Goal: Book appointment/travel/reservation

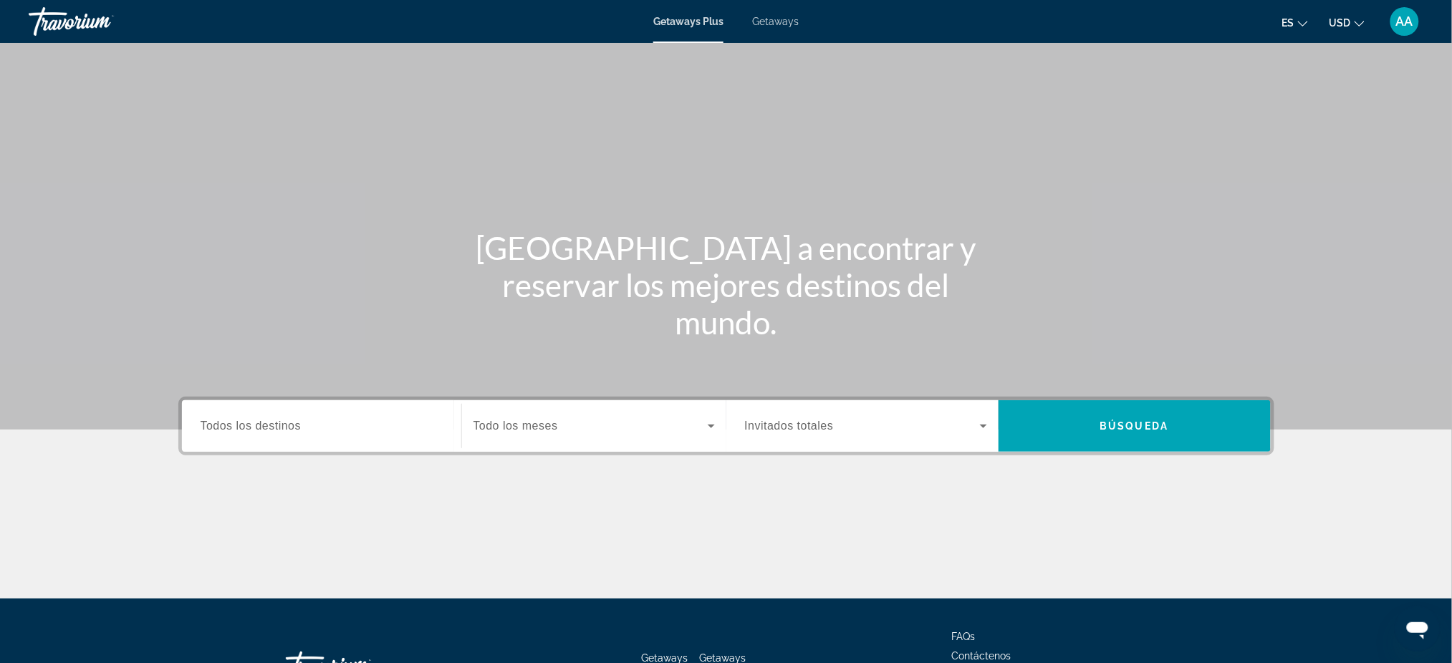
click at [304, 441] on div "Search widget" at bounding box center [322, 426] width 242 height 41
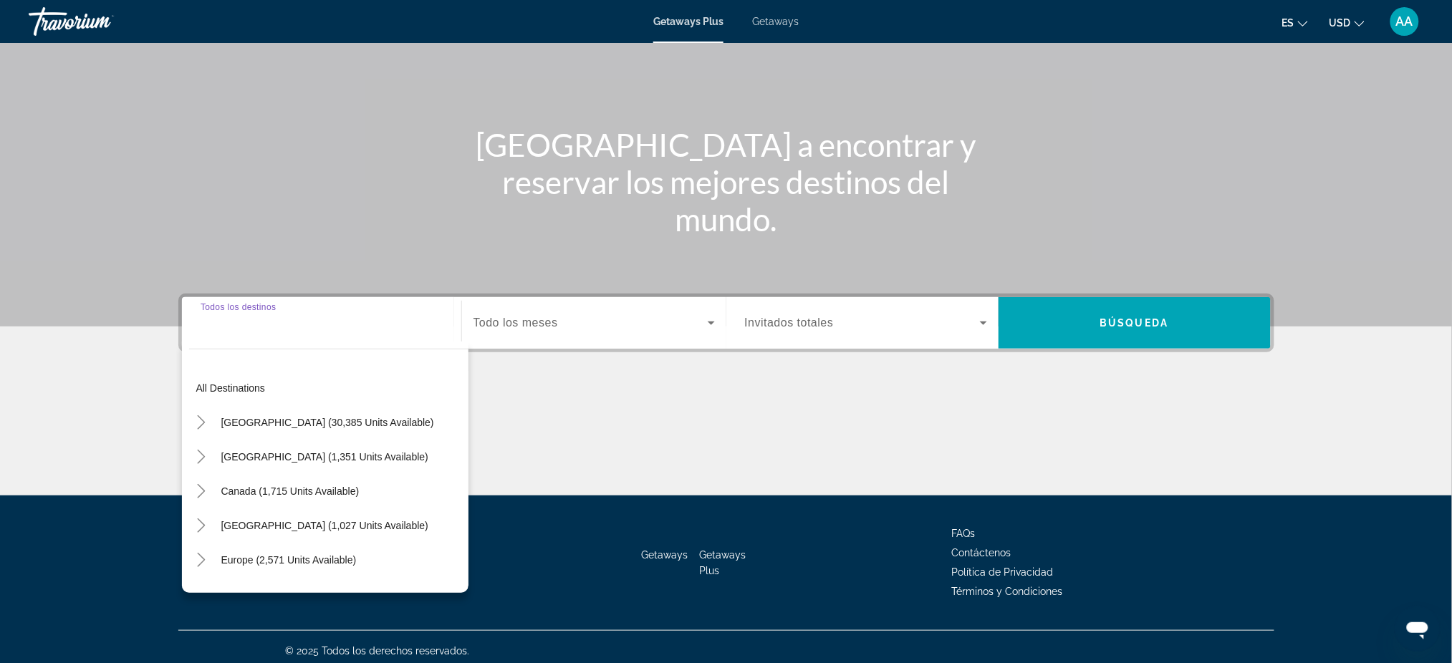
scroll to position [109, 0]
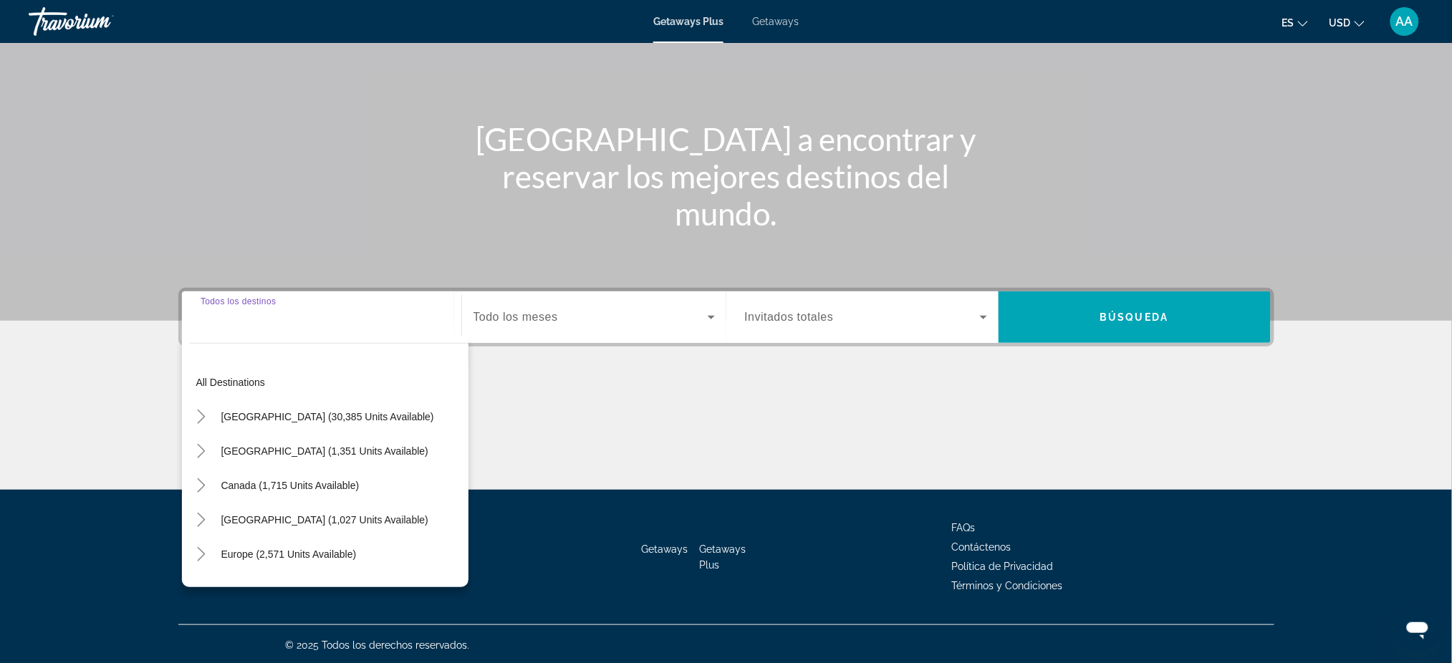
click at [302, 428] on span "Search widget" at bounding box center [327, 417] width 227 height 34
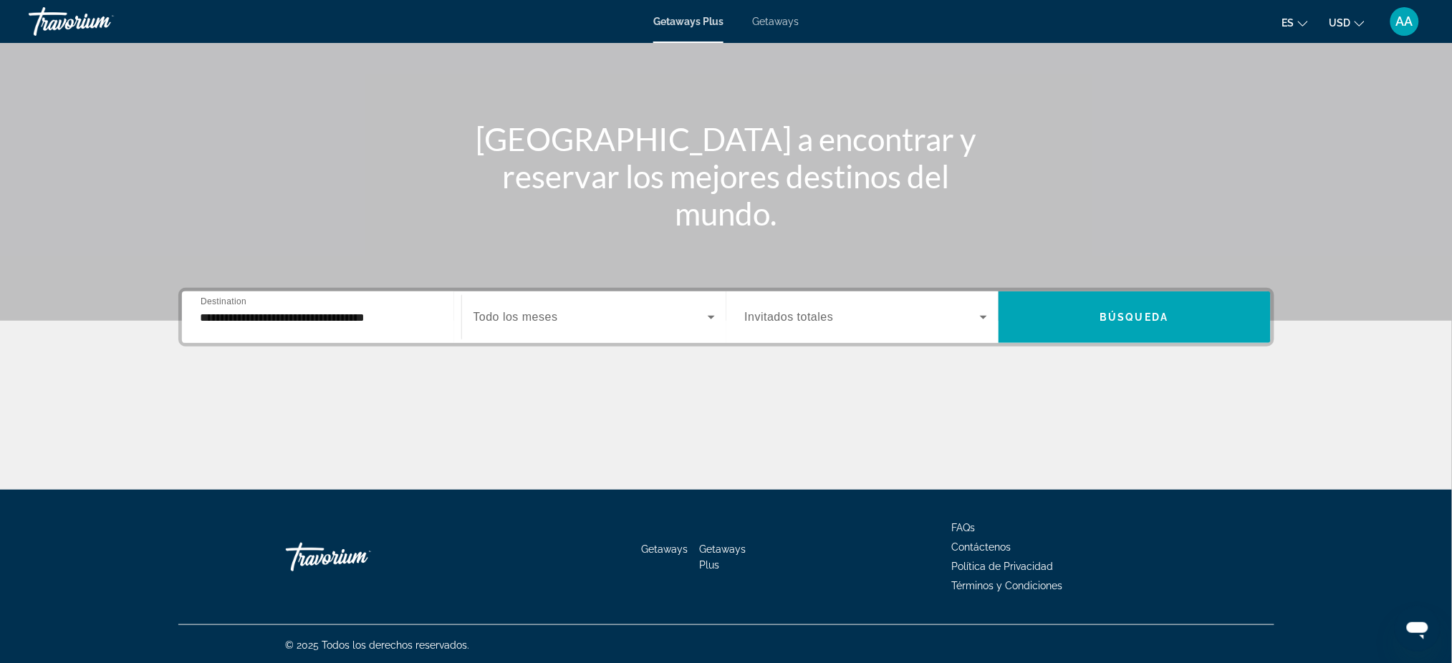
click at [307, 327] on div "**********" at bounding box center [322, 317] width 242 height 41
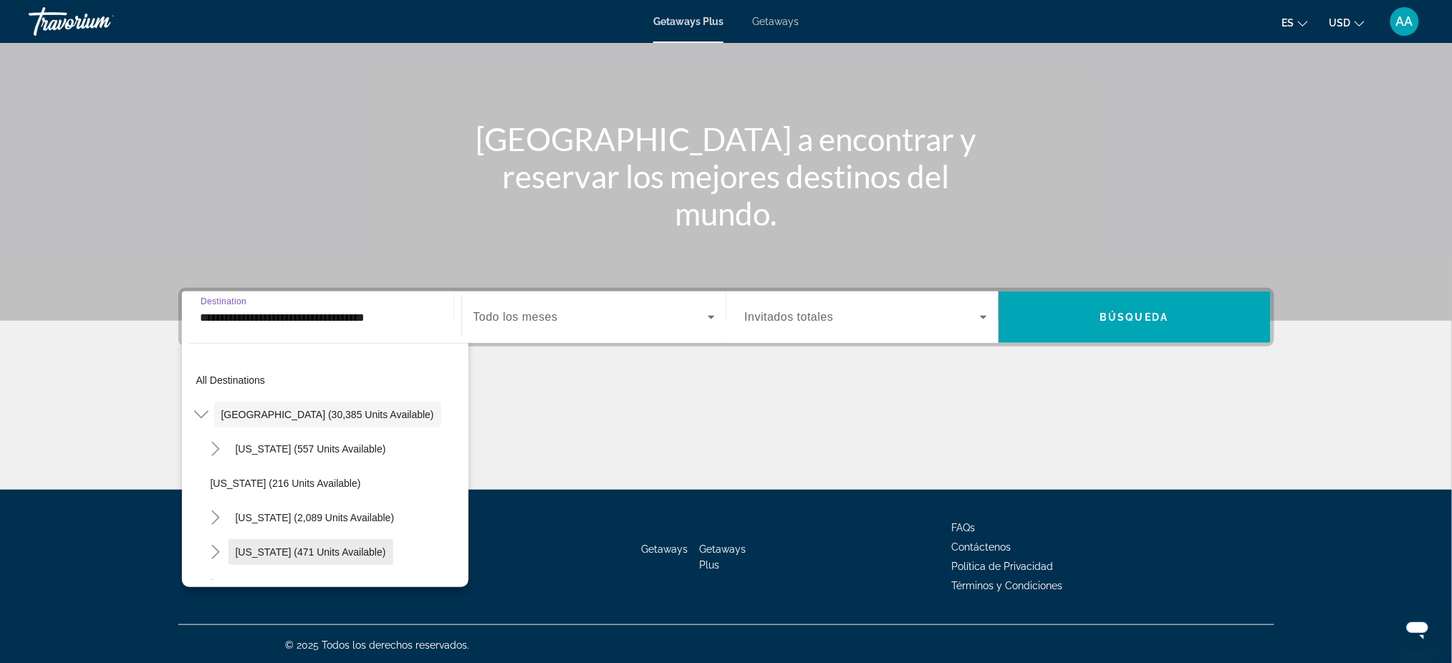
scroll to position [0, 0]
click at [323, 562] on span "Search widget" at bounding box center [311, 554] width 165 height 34
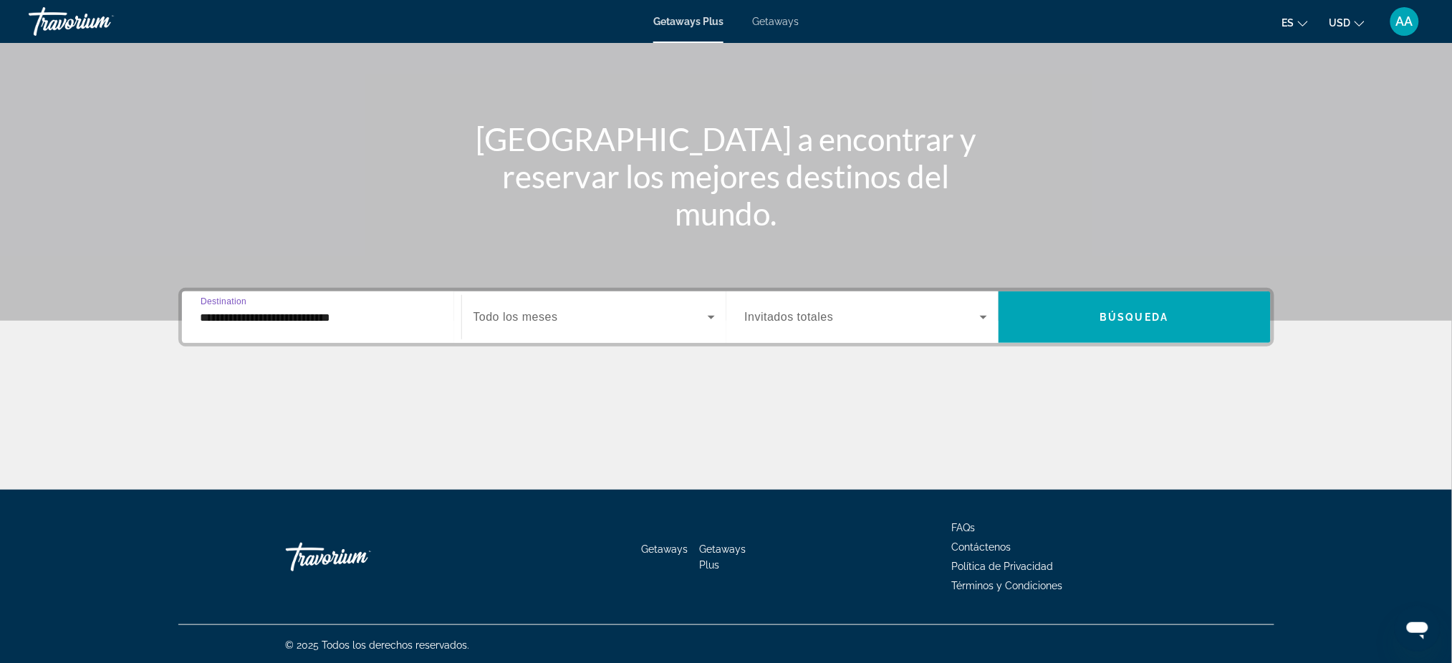
click at [332, 314] on input "**********" at bounding box center [322, 318] width 242 height 17
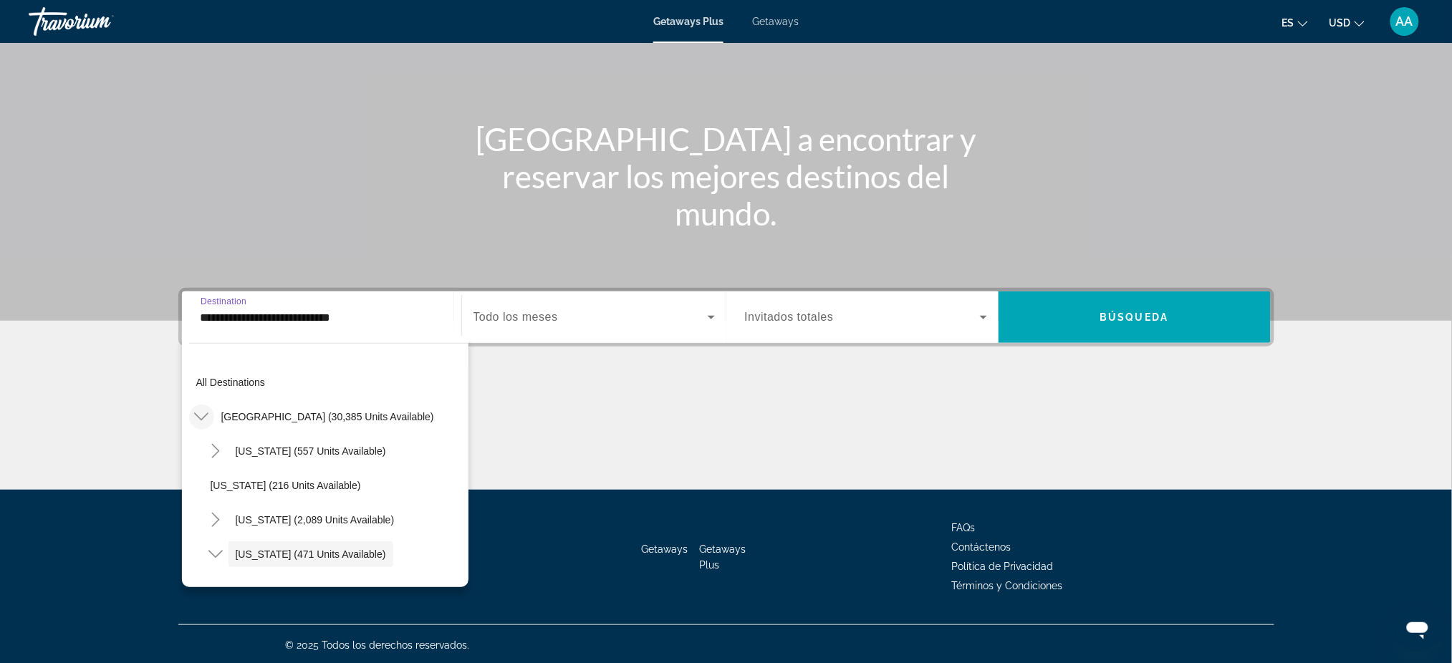
click at [204, 413] on icon "Toggle United States (30,385 units available)" at bounding box center [201, 417] width 14 height 14
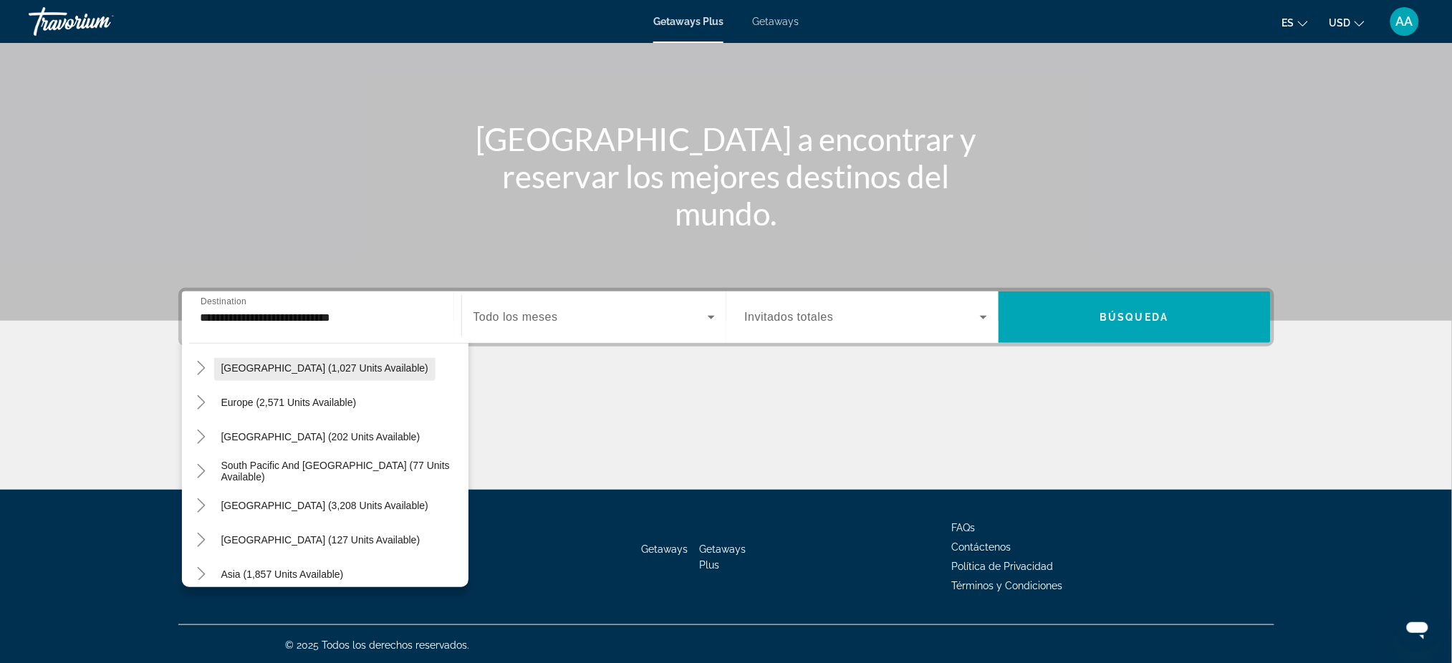
scroll to position [158, 0]
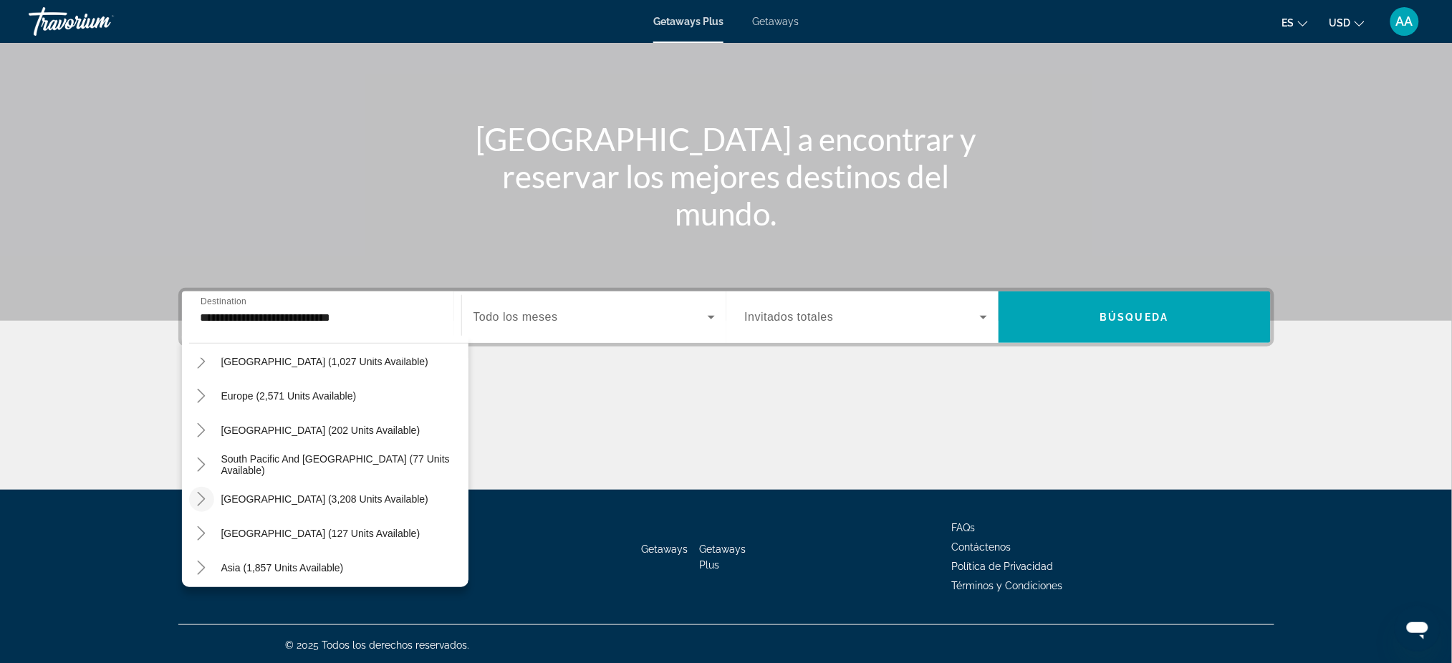
click at [201, 509] on mat-icon "Toggle South America (3,208 units available)" at bounding box center [201, 499] width 25 height 25
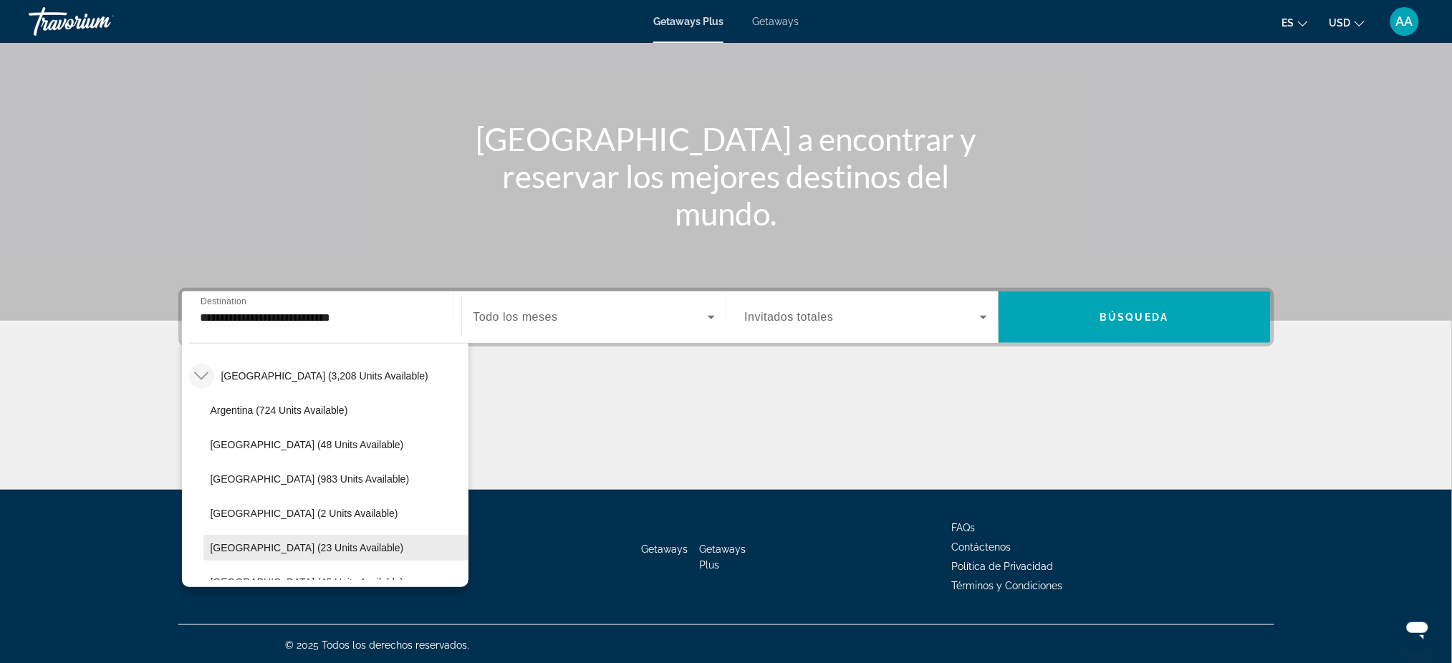
click at [292, 548] on span "[GEOGRAPHIC_DATA] (23 units available)" at bounding box center [307, 547] width 193 height 11
type input "**********"
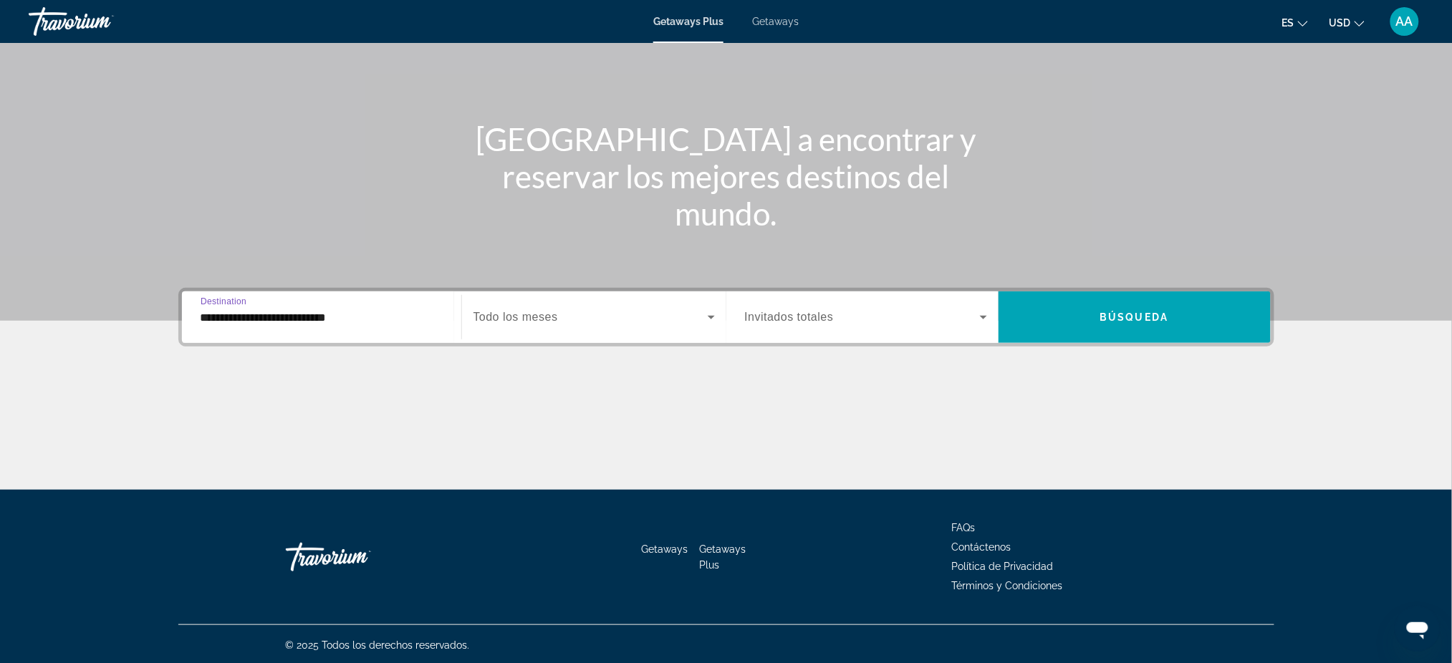
click at [528, 315] on span "Todo los meses" at bounding box center [516, 317] width 85 height 12
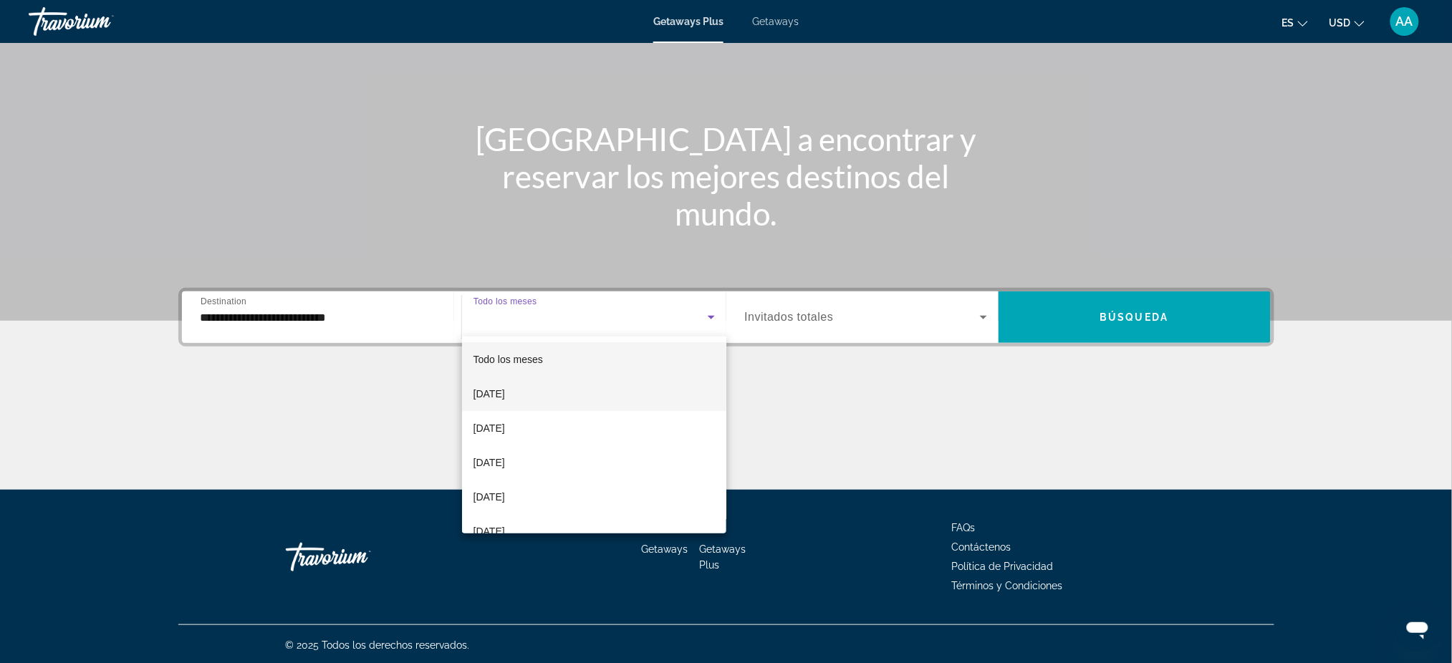
click at [551, 404] on mat-option "[DATE]" at bounding box center [594, 394] width 264 height 34
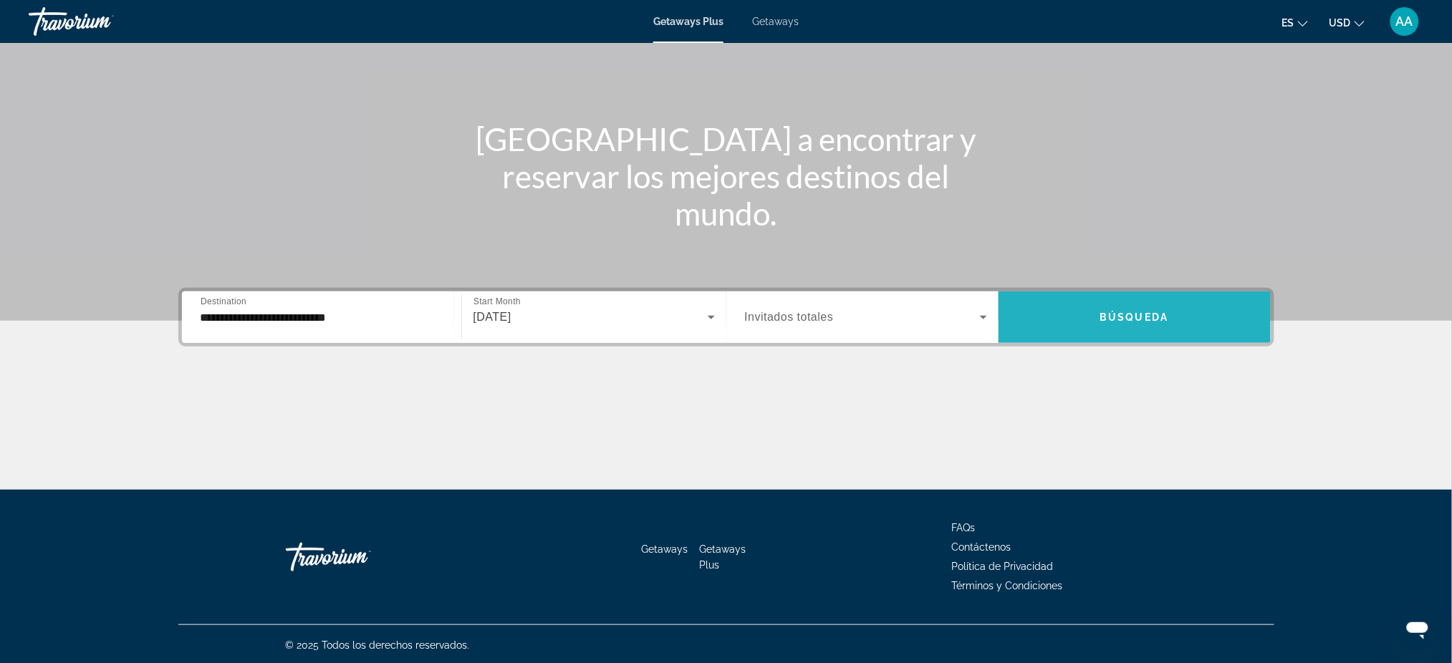
click at [1161, 342] on span "Search widget" at bounding box center [1135, 318] width 272 height 52
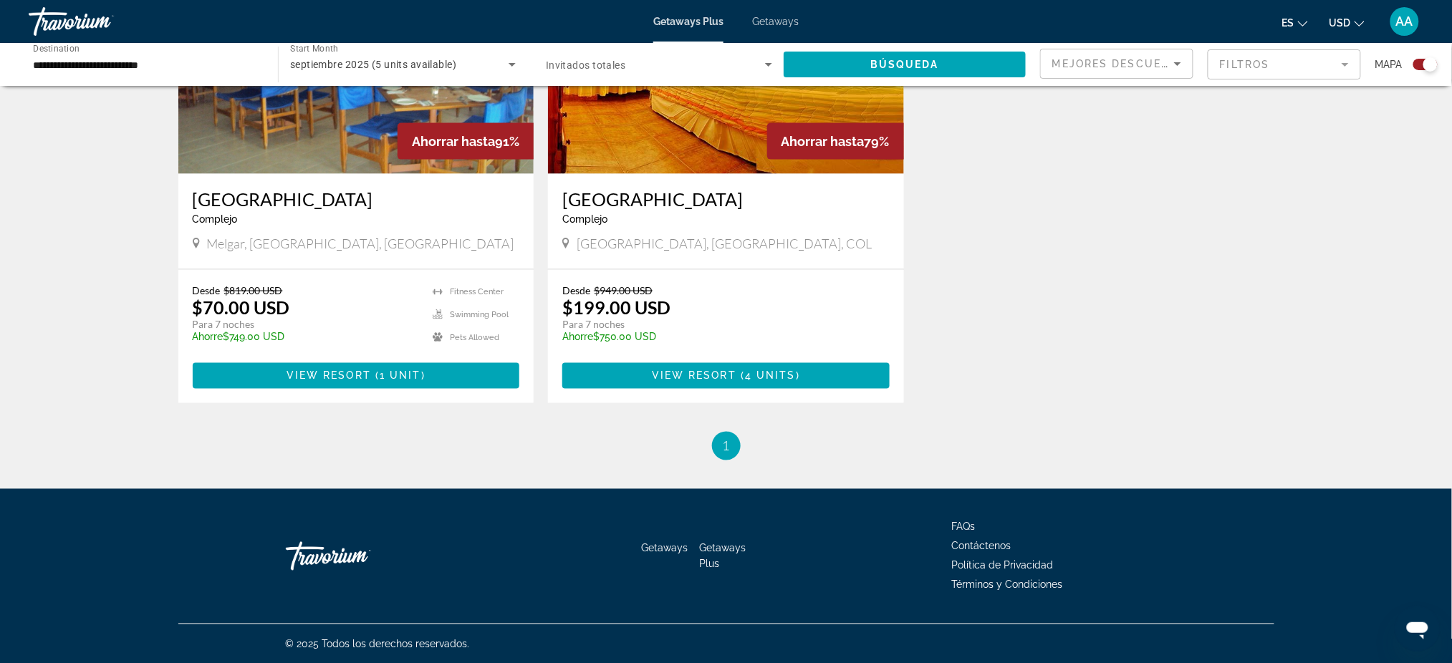
scroll to position [636, 0]
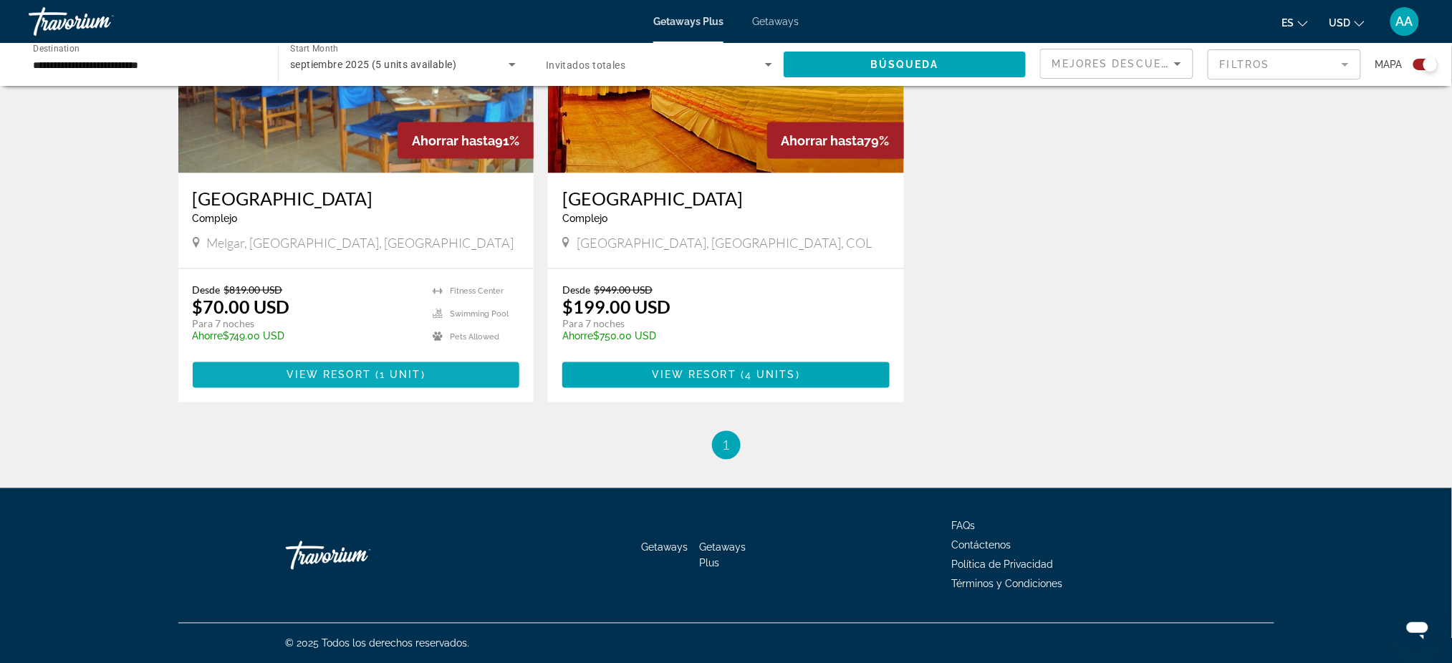
click at [382, 368] on span "Main content" at bounding box center [356, 375] width 327 height 34
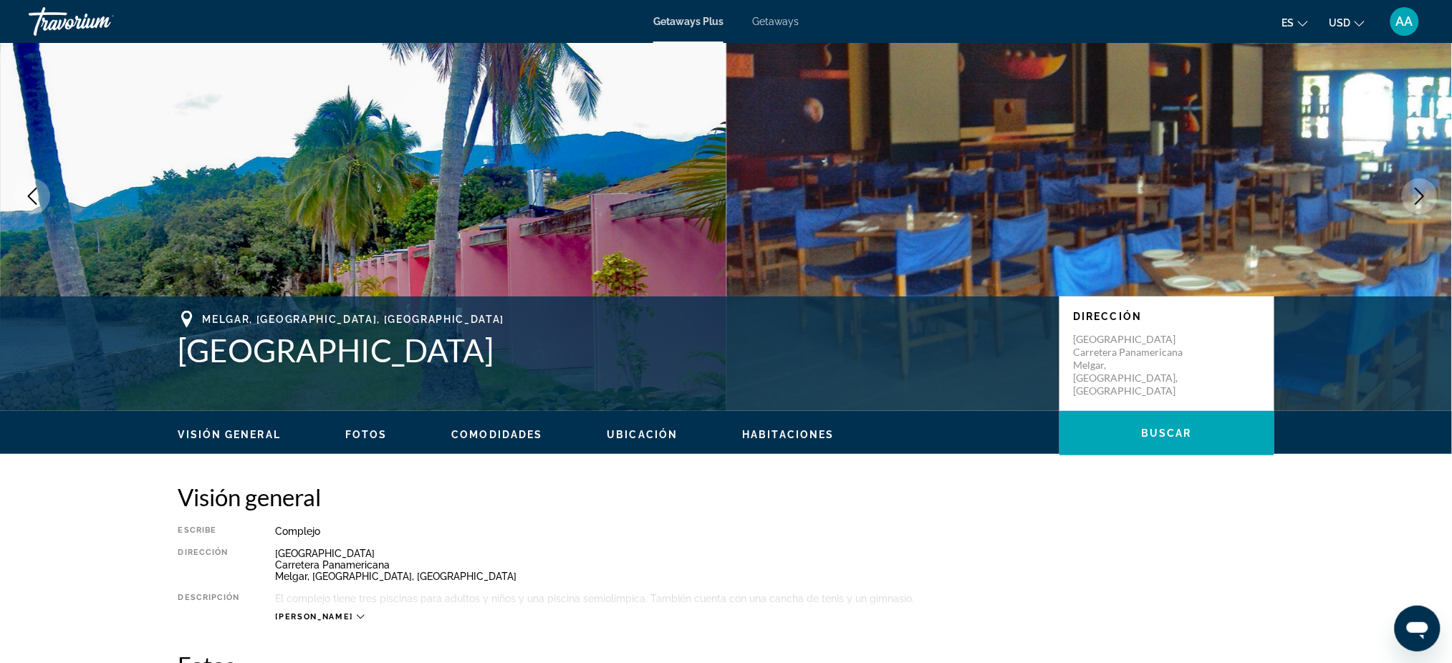
scroll to position [60, 0]
